Goal: Task Accomplishment & Management: Use online tool/utility

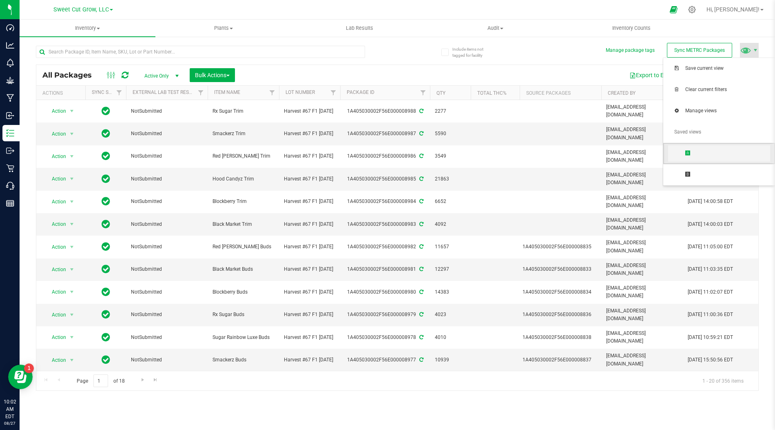
click at [689, 148] on span "🅰" at bounding box center [719, 153] width 102 height 16
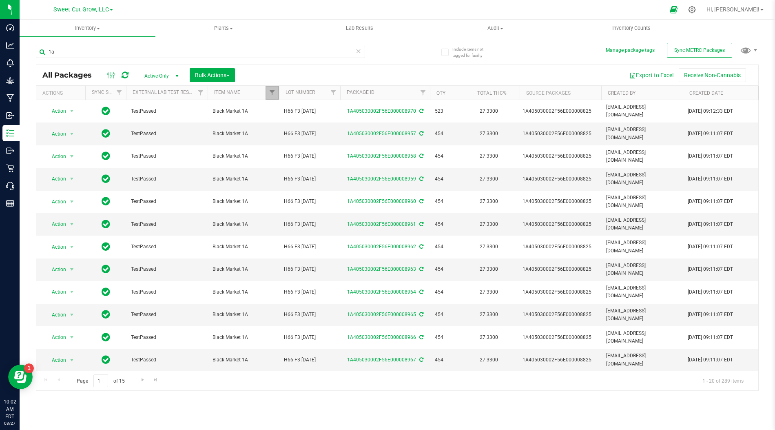
click at [270, 96] on link "Filter" at bounding box center [272, 93] width 13 height 14
click at [335, 67] on div "All Packages Active Only Active Only Lab Samples Locked All External Internal B…" at bounding box center [397, 75] width 722 height 20
click at [757, 48] on span at bounding box center [755, 50] width 7 height 7
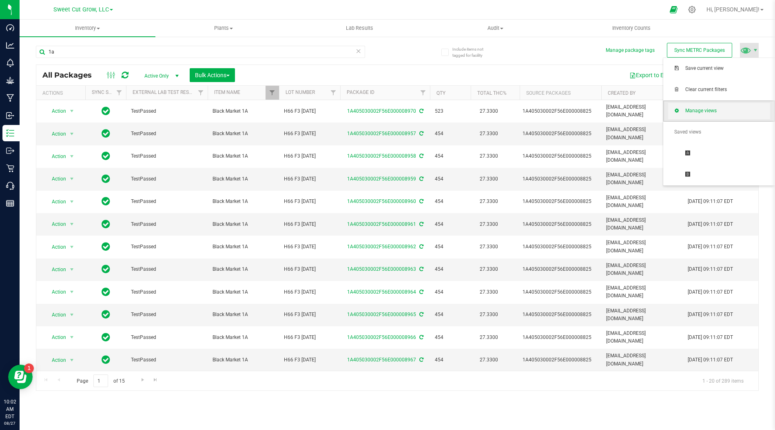
click at [726, 111] on span "Manage views" at bounding box center [727, 110] width 85 height 7
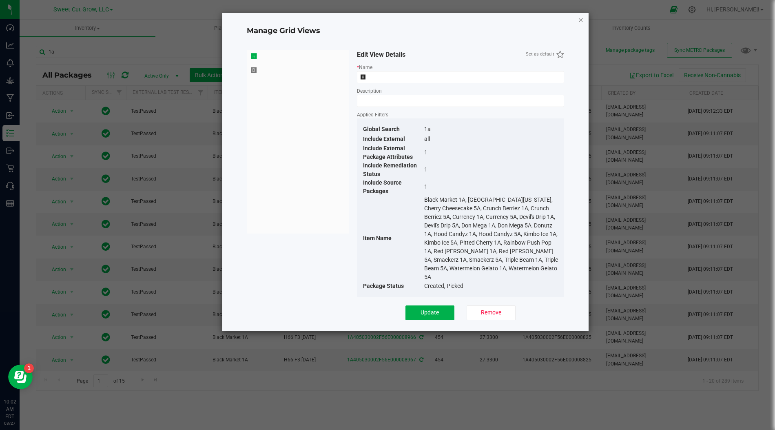
click at [580, 22] on icon "Close" at bounding box center [581, 20] width 6 height 10
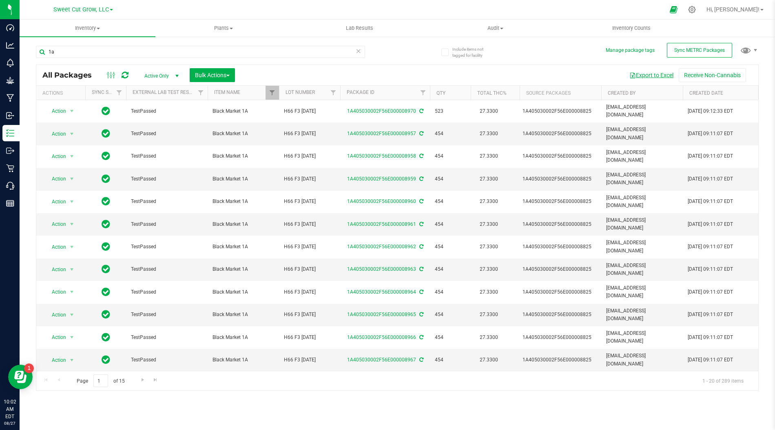
click at [663, 77] on button "Export to Excel" at bounding box center [651, 75] width 55 height 14
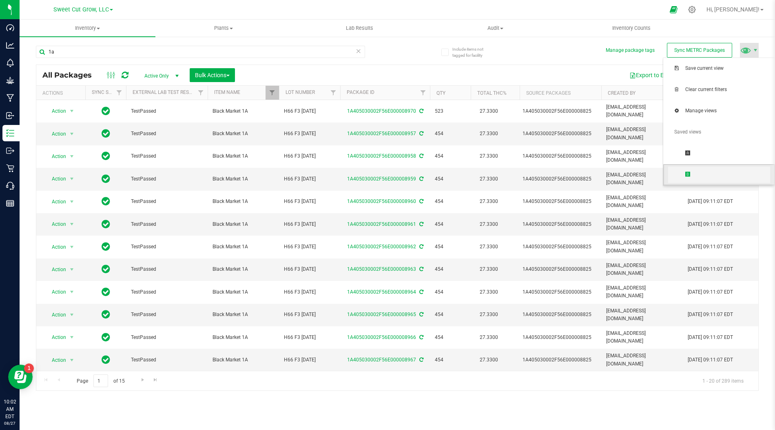
click at [711, 178] on span "🅱" at bounding box center [719, 174] width 102 height 16
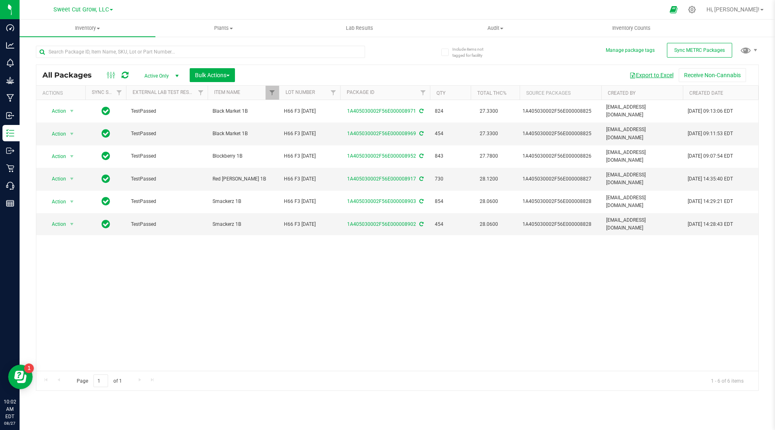
click at [642, 73] on button "Export to Excel" at bounding box center [651, 75] width 55 height 14
click at [623, 54] on div "Manage package tags Sync METRC Packages" at bounding box center [669, 50] width 126 height 12
